Goal: Task Accomplishment & Management: Use online tool/utility

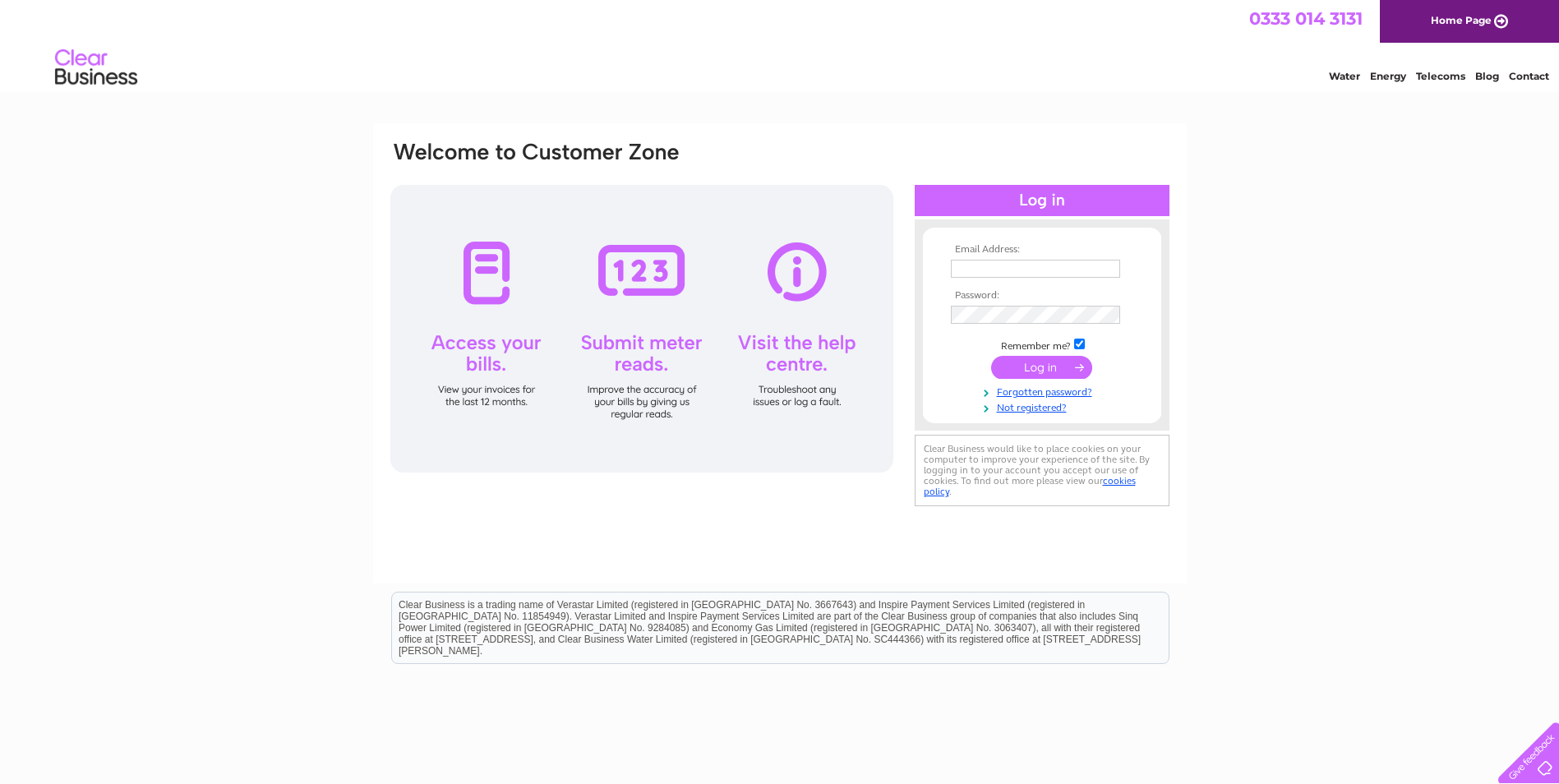
type input "[EMAIL_ADDRESS][DOMAIN_NAME]"
click at [1026, 366] on input "submit" at bounding box center [1043, 367] width 101 height 23
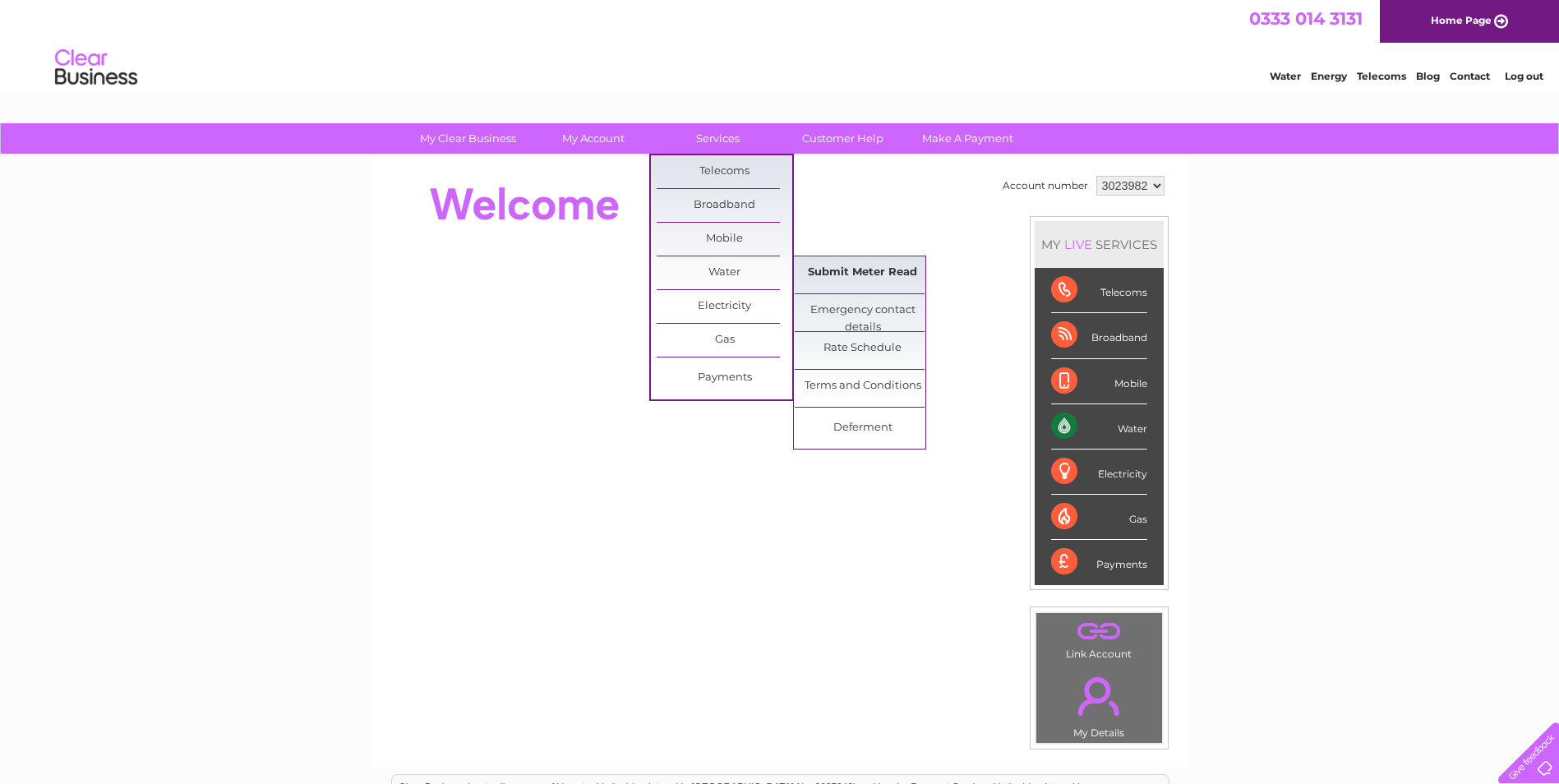
click at [810, 274] on link "Submit Meter Read" at bounding box center [863, 272] width 136 height 33
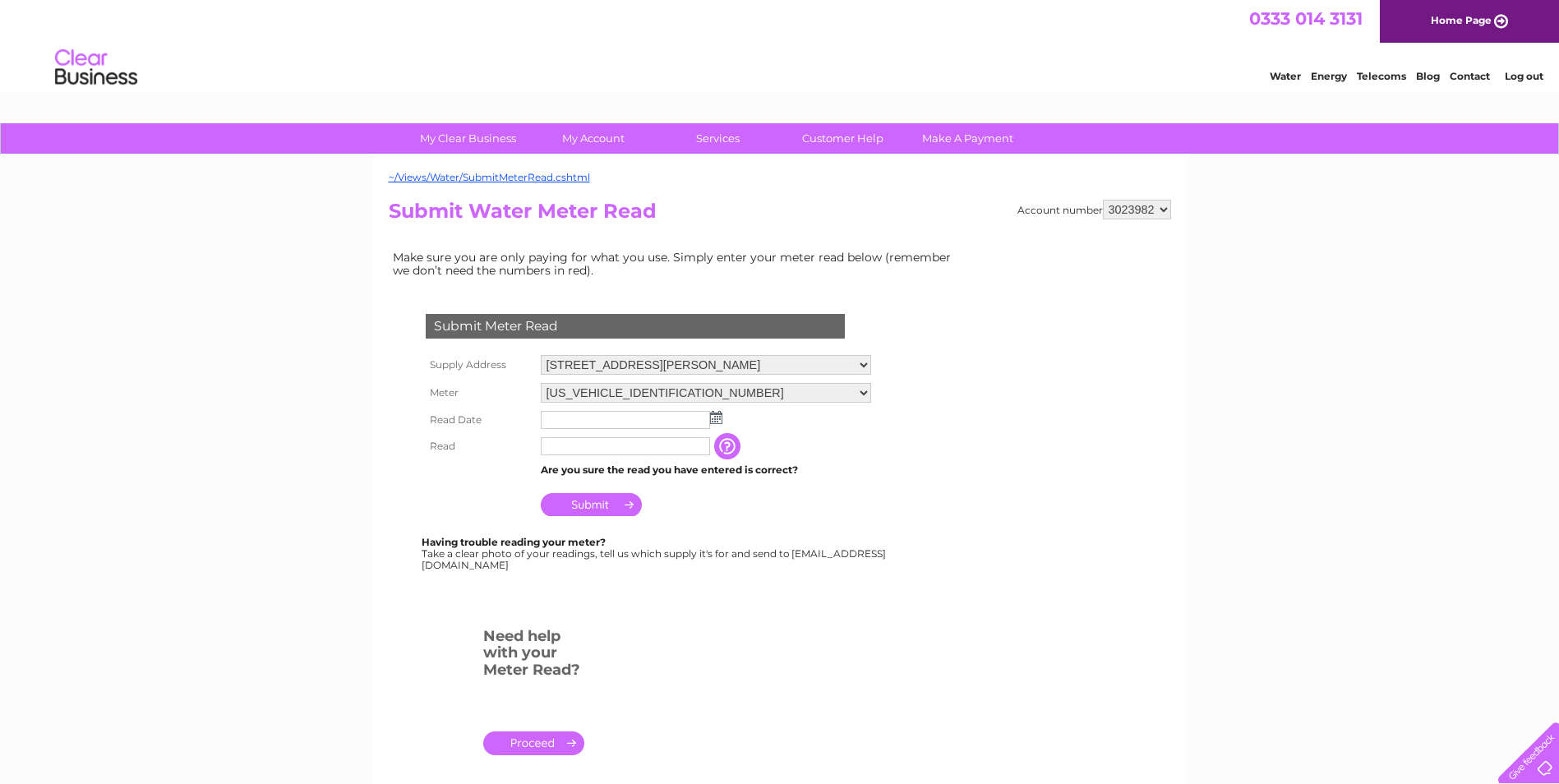
click at [628, 407] on td at bounding box center [706, 420] width 339 height 27
click at [628, 412] on input "text" at bounding box center [626, 421] width 171 height 20
click at [719, 418] on img at bounding box center [717, 419] width 12 height 13
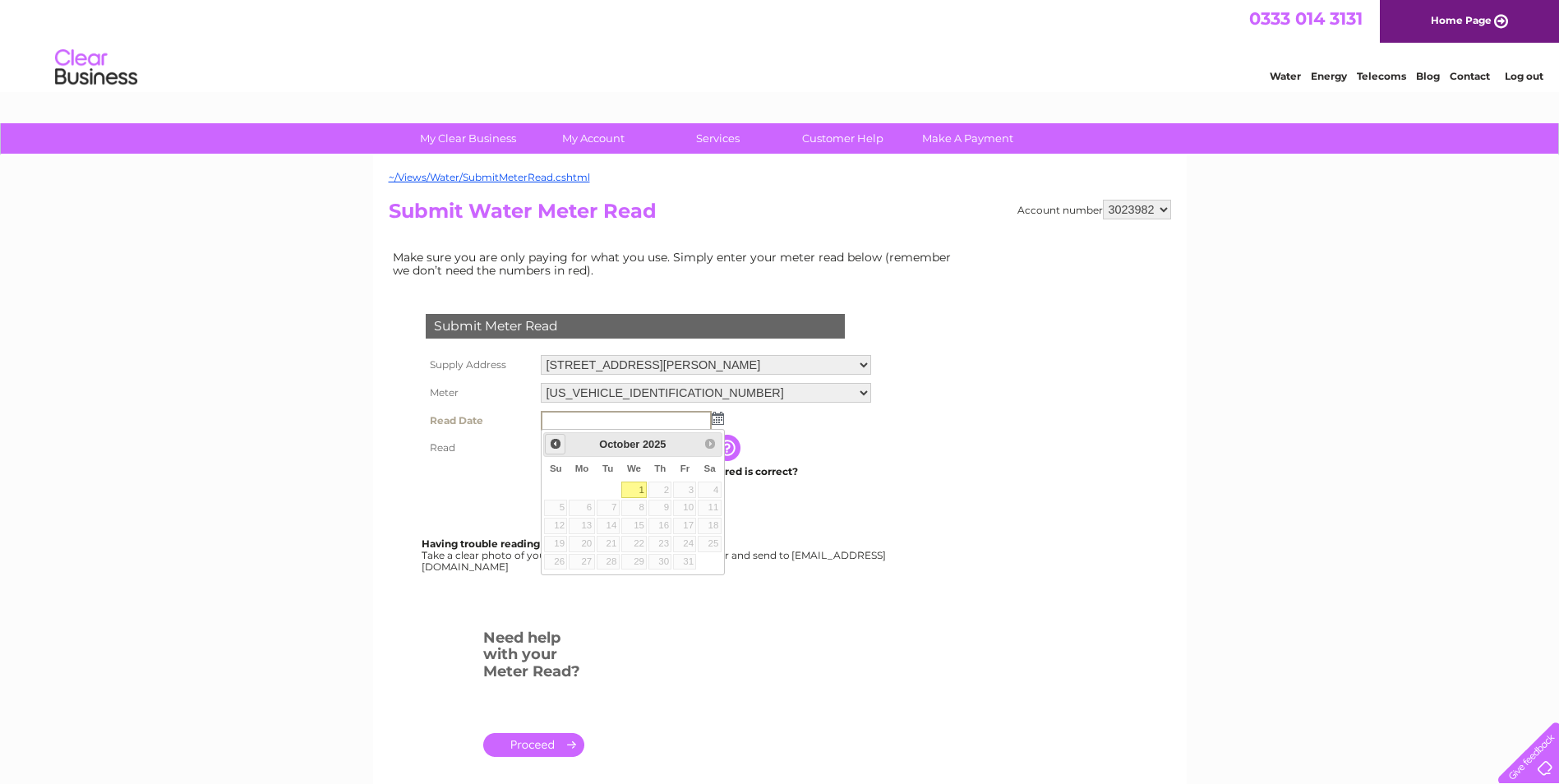
click at [550, 448] on span "Prev" at bounding box center [556, 444] width 13 height 13
click at [608, 559] on link "30" at bounding box center [608, 561] width 23 height 16
type input "2025/09/30"
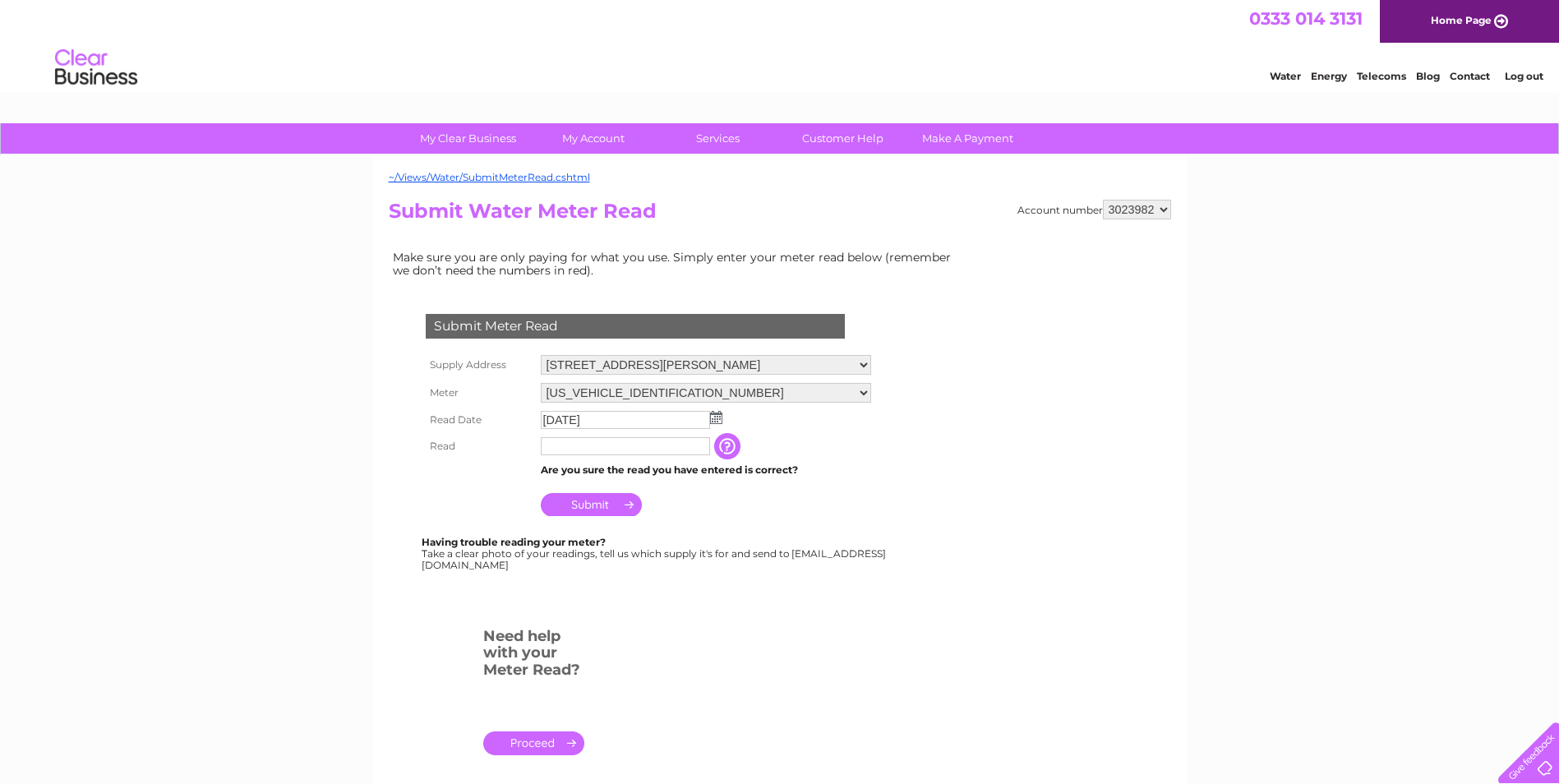
click at [653, 673] on form "Submit Meter Read Supply Address Unit 10, Tweed Mills, Dunsdale Road, Selkirk, …" at bounding box center [677, 541] width 576 height 521
click at [579, 453] on input "text" at bounding box center [626, 446] width 171 height 20
type input "1890"
click at [552, 504] on input "Submit" at bounding box center [592, 505] width 101 height 23
